Goal: Task Accomplishment & Management: Manage account settings

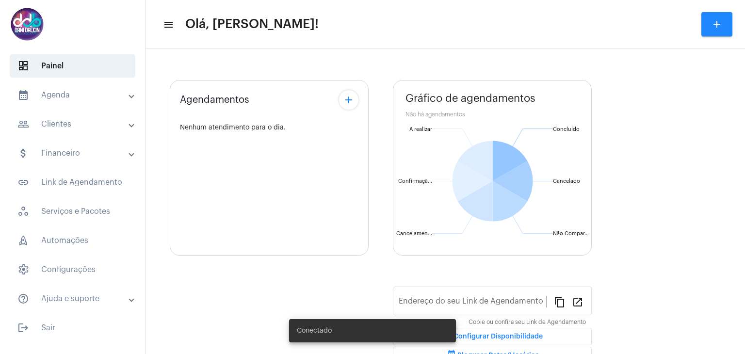
click at [38, 103] on mat-expansion-panel-header "calendar_month_outlined Agenda" at bounding box center [75, 94] width 139 height 23
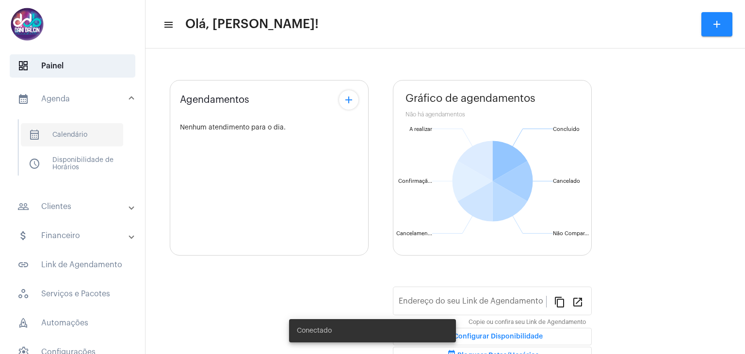
type input "[URL][DOMAIN_NAME][PERSON_NAME]"
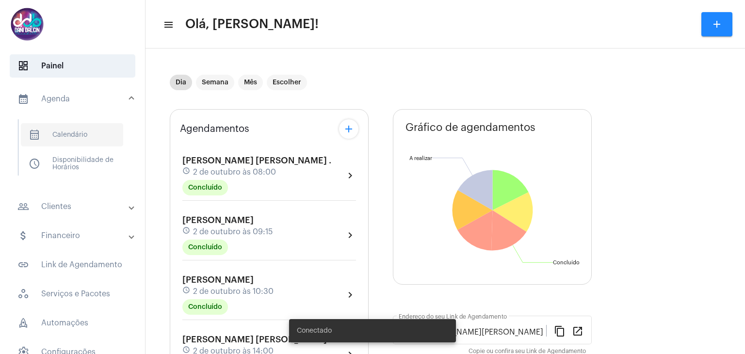
click at [74, 135] on span "calendar_month_outlined Calendário" at bounding box center [72, 134] width 102 height 23
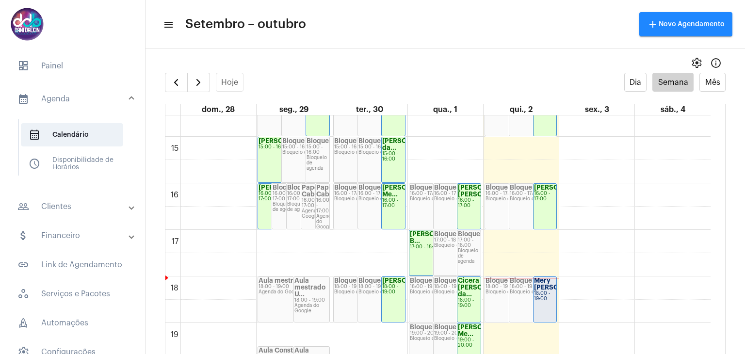
scroll to position [813, 0]
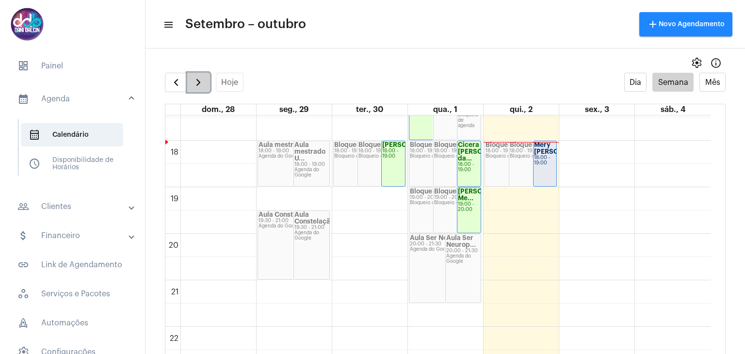
click at [193, 85] on span "button" at bounding box center [199, 83] width 12 height 12
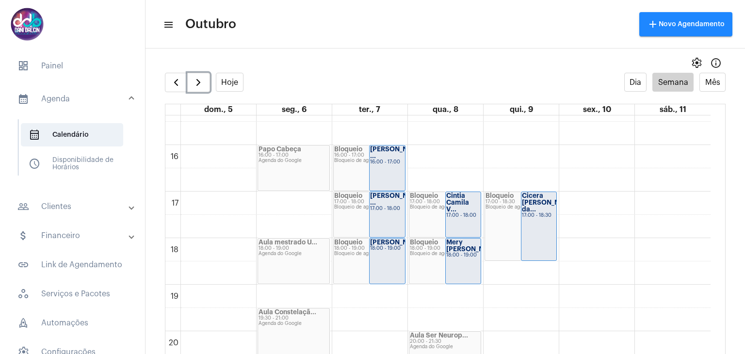
scroll to position [716, 0]
click at [382, 259] on div "[PERSON_NAME]... 18:00 - 19:00" at bounding box center [387, 260] width 35 height 45
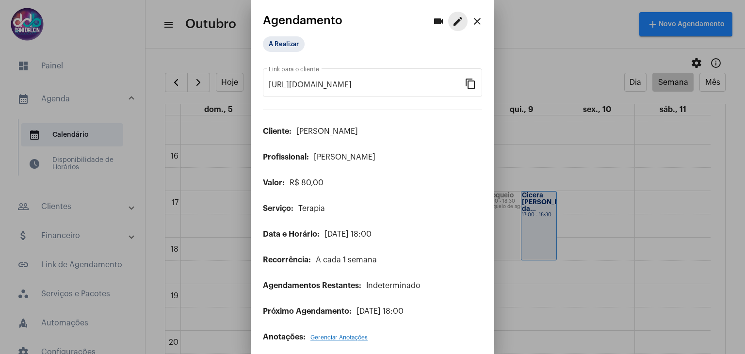
click at [452, 25] on mat-icon "edit" at bounding box center [458, 22] width 12 height 12
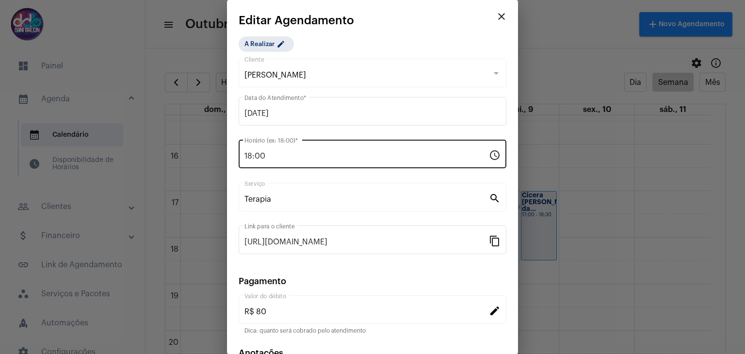
scroll to position [62, 0]
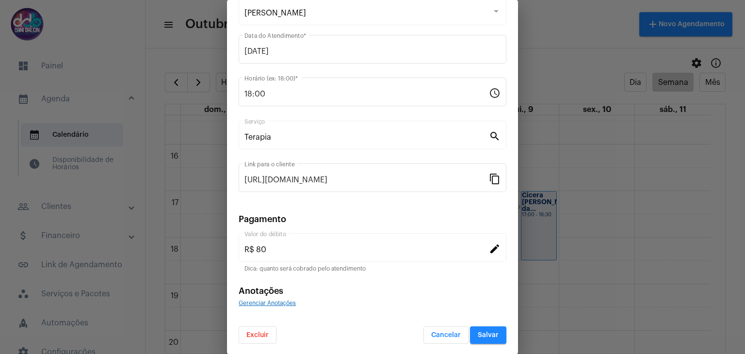
click at [264, 332] on span "Excluir" at bounding box center [257, 335] width 22 height 7
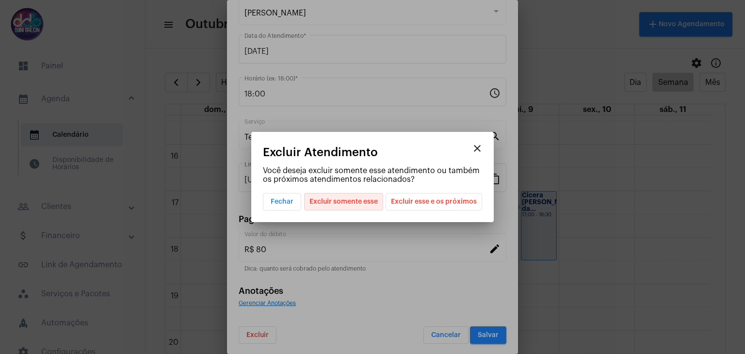
click at [349, 198] on span "Excluir somente esse" at bounding box center [343, 202] width 68 height 16
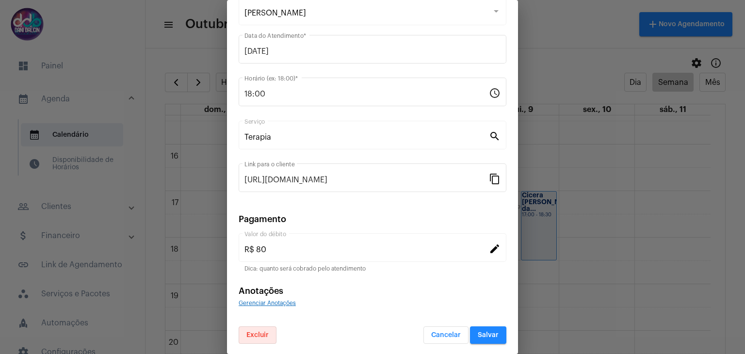
click at [475, 329] on button "Salvar" at bounding box center [488, 334] width 36 height 17
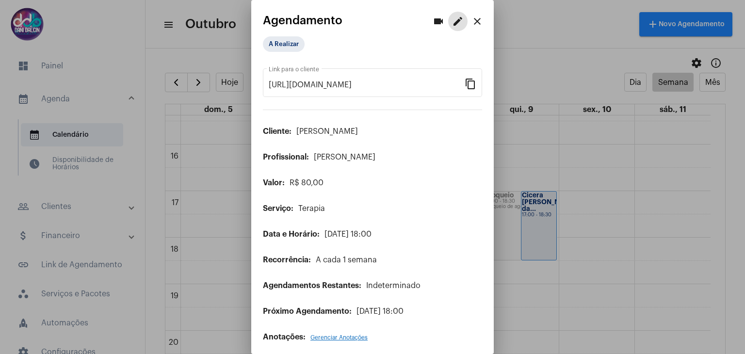
click at [473, 22] on mat-icon "close" at bounding box center [477, 22] width 12 height 12
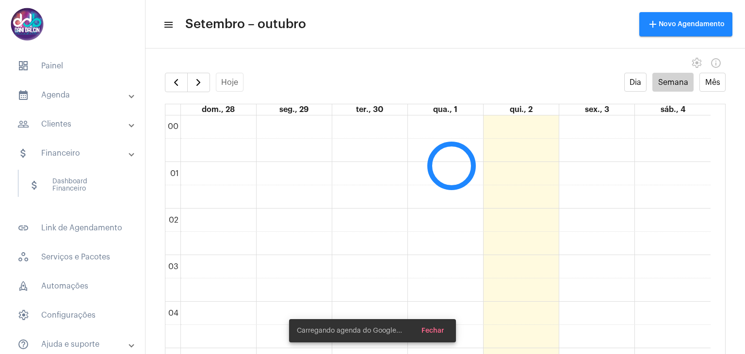
scroll to position [280, 0]
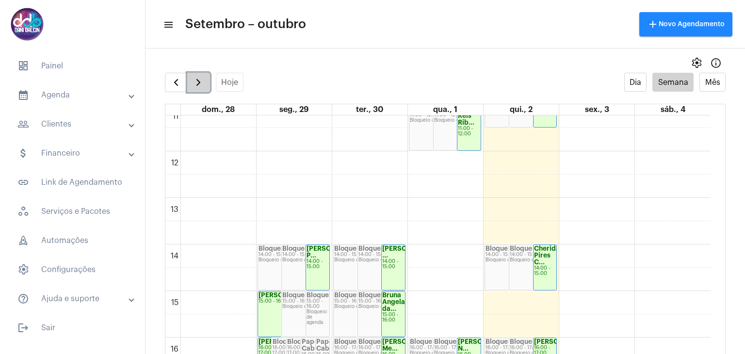
click at [203, 87] on span "button" at bounding box center [199, 83] width 12 height 12
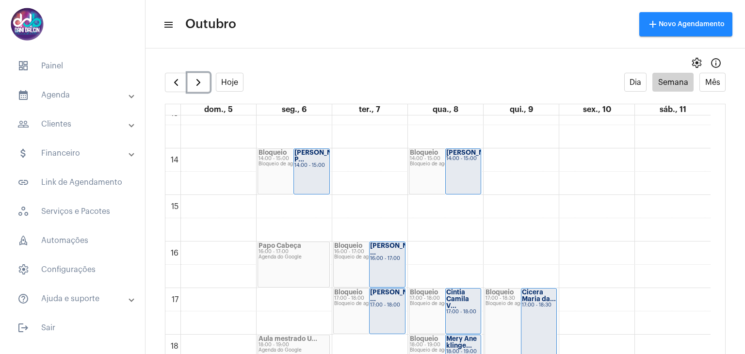
scroll to position [813, 0]
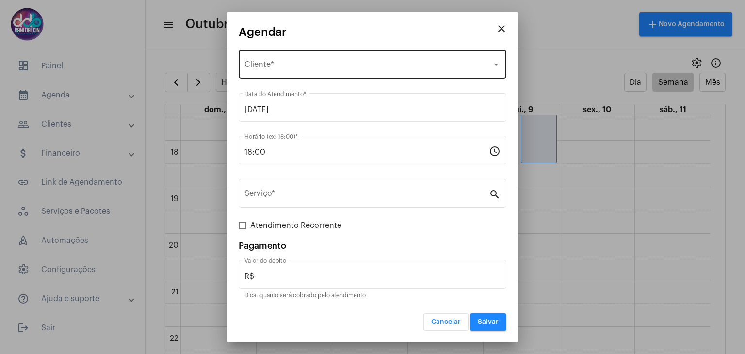
click at [312, 70] on div "Selecione o Cliente" at bounding box center [367, 66] width 247 height 9
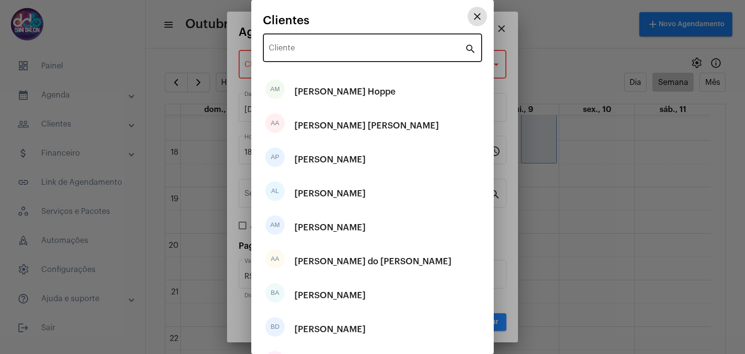
click at [323, 46] on input "Cliente" at bounding box center [367, 50] width 196 height 9
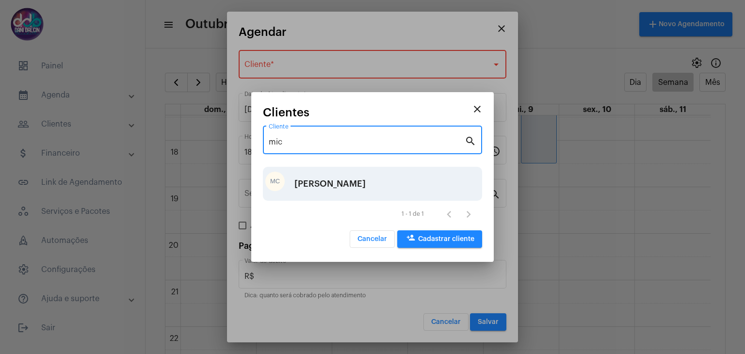
type input "mic"
click at [318, 175] on div "[PERSON_NAME]" at bounding box center [329, 183] width 71 height 29
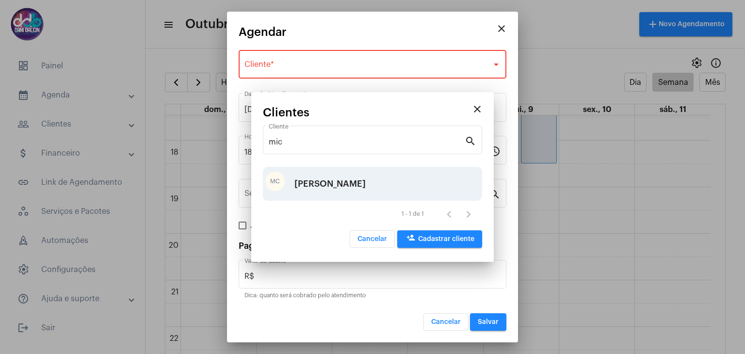
type input "R$ 80"
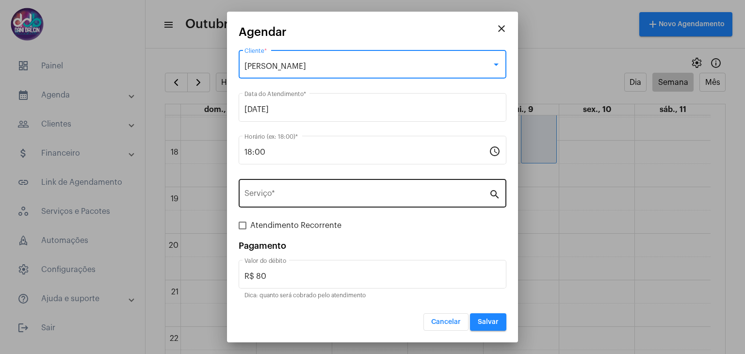
click at [285, 196] on input "Serviço *" at bounding box center [366, 195] width 244 height 9
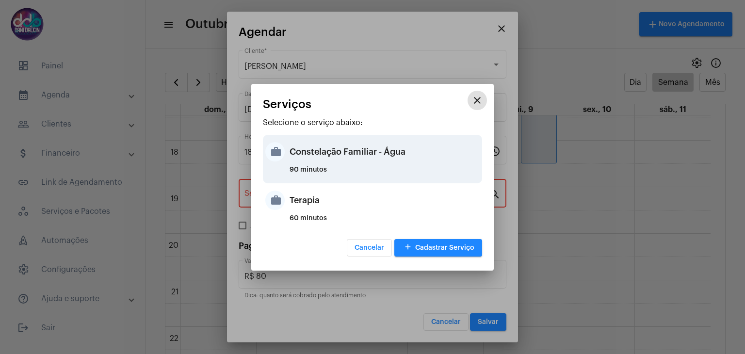
click at [319, 156] on div "Constelação Familiar - Água" at bounding box center [385, 151] width 190 height 29
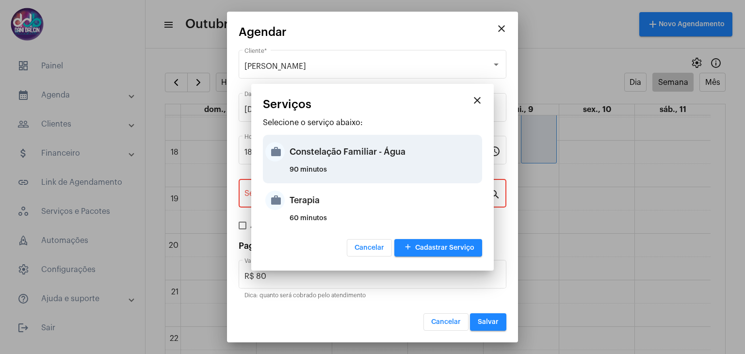
type input "Constelação Familiar - Água"
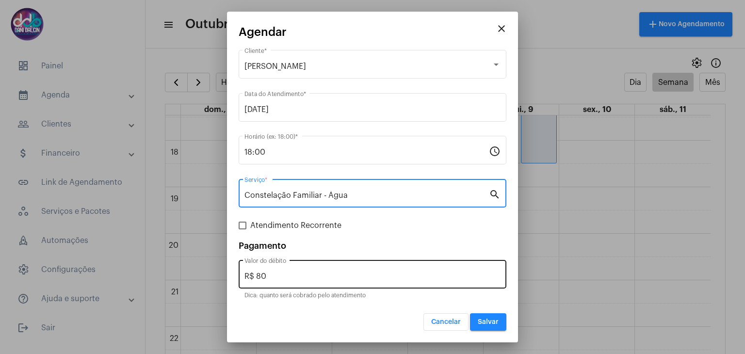
click at [299, 276] on input "R$ 80" at bounding box center [372, 276] width 256 height 9
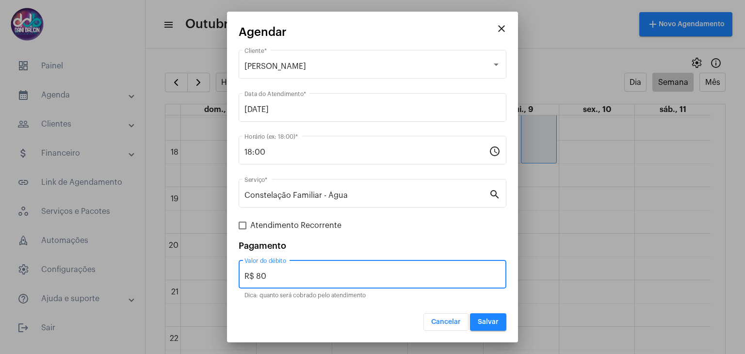
click at [299, 276] on input "R$ 80" at bounding box center [372, 276] width 256 height 9
type input "R$ 250"
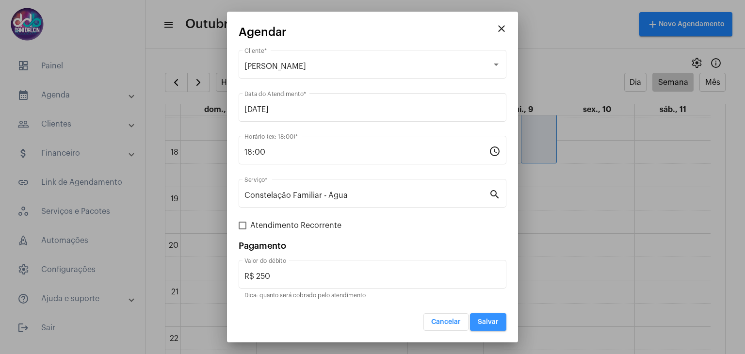
click at [489, 326] on button "Salvar" at bounding box center [488, 321] width 36 height 17
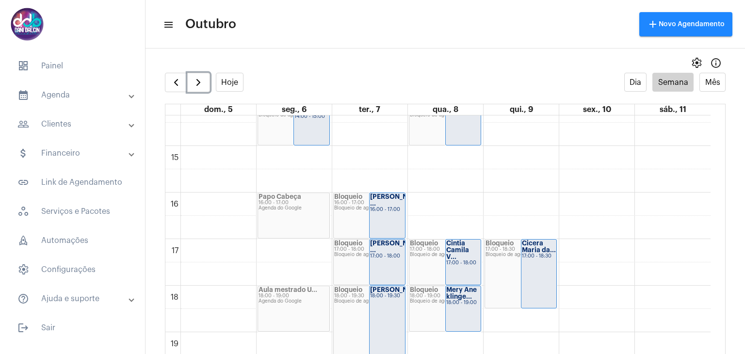
scroll to position [667, 0]
